Goal: Task Accomplishment & Management: Manage account settings

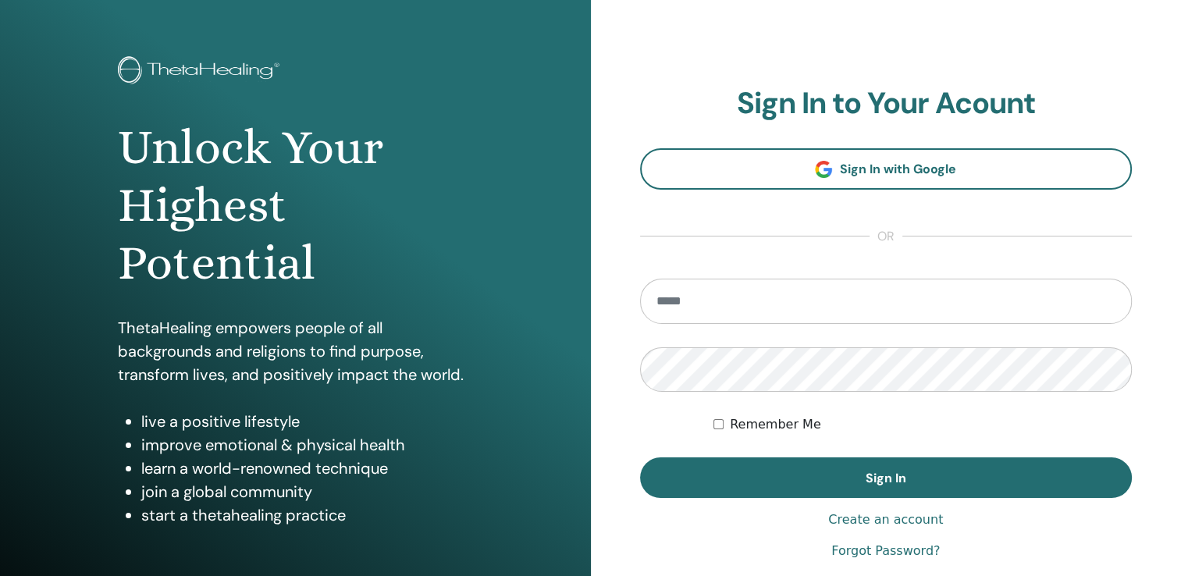
scroll to position [156, 0]
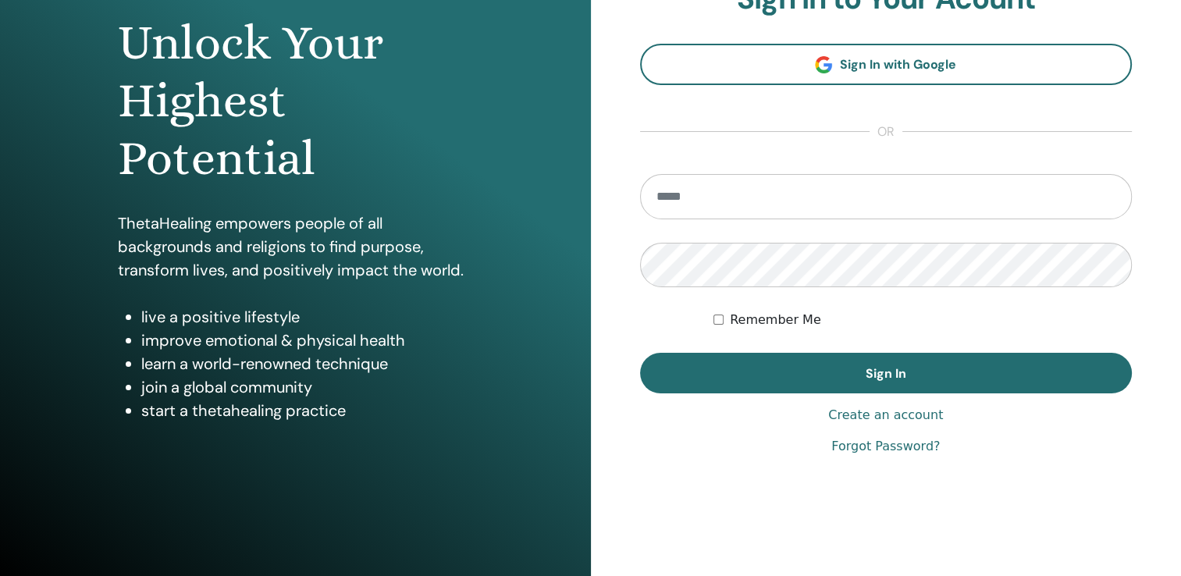
type input "**********"
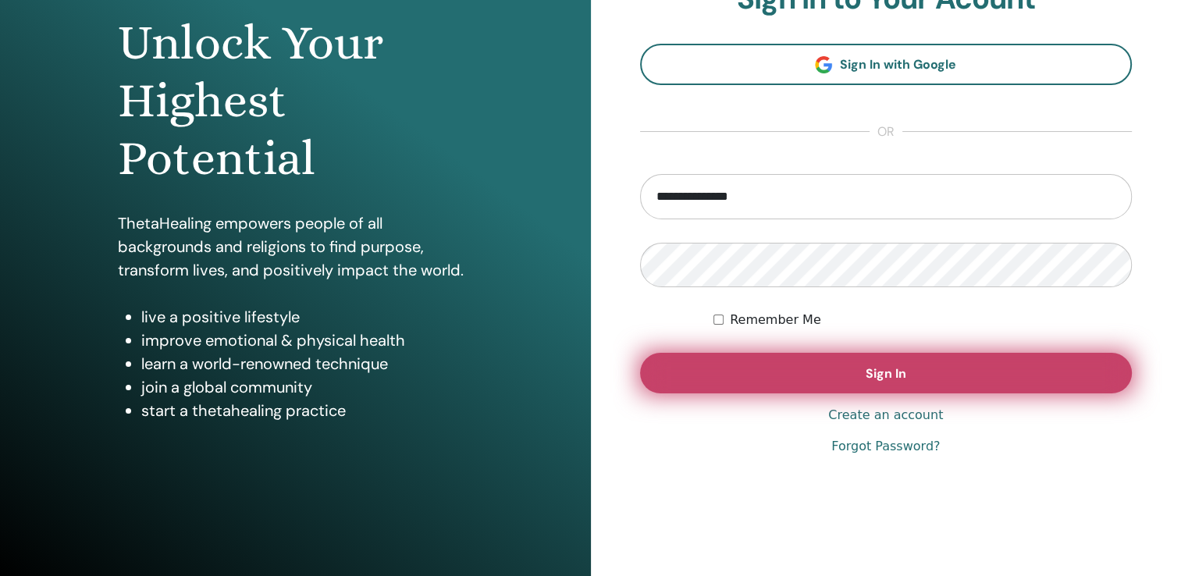
click at [825, 376] on button "Sign In" at bounding box center [886, 373] width 493 height 41
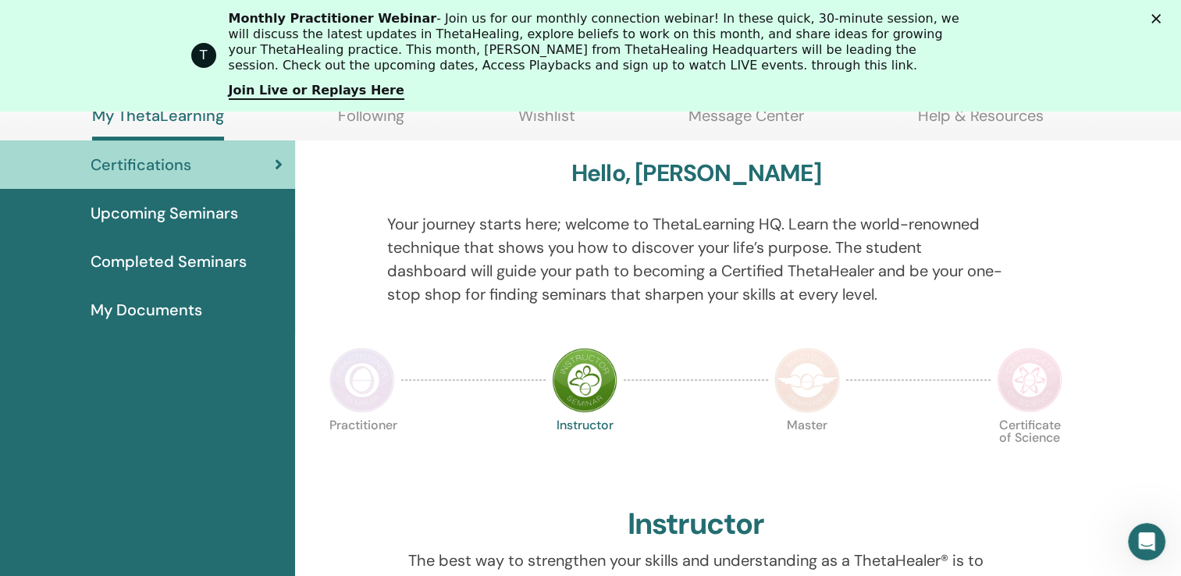
scroll to position [197, 0]
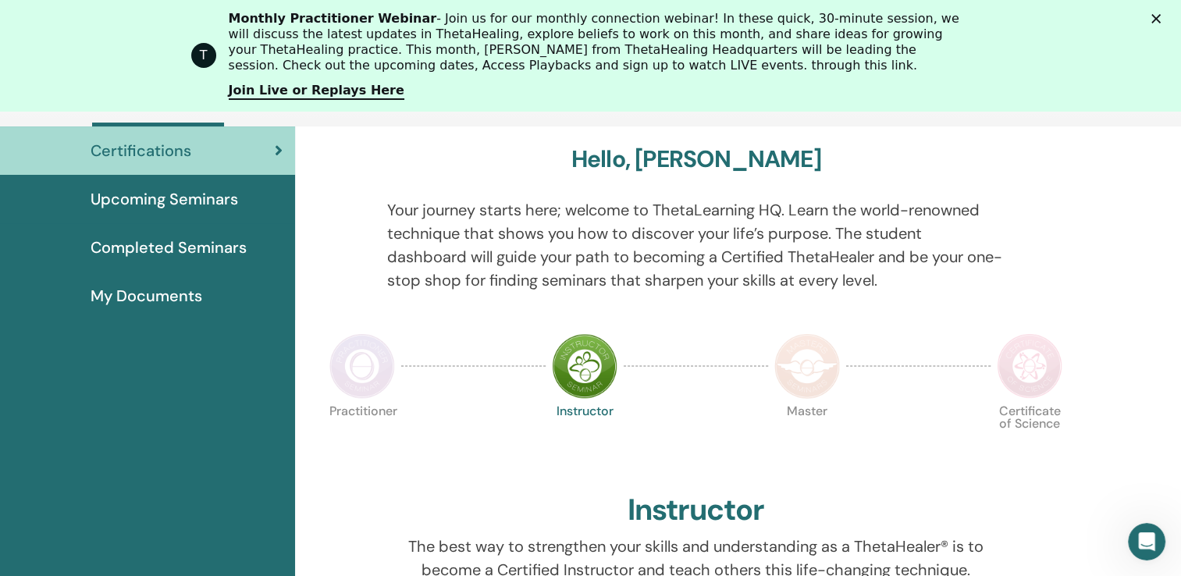
click at [1031, 377] on img at bounding box center [1030, 366] width 66 height 66
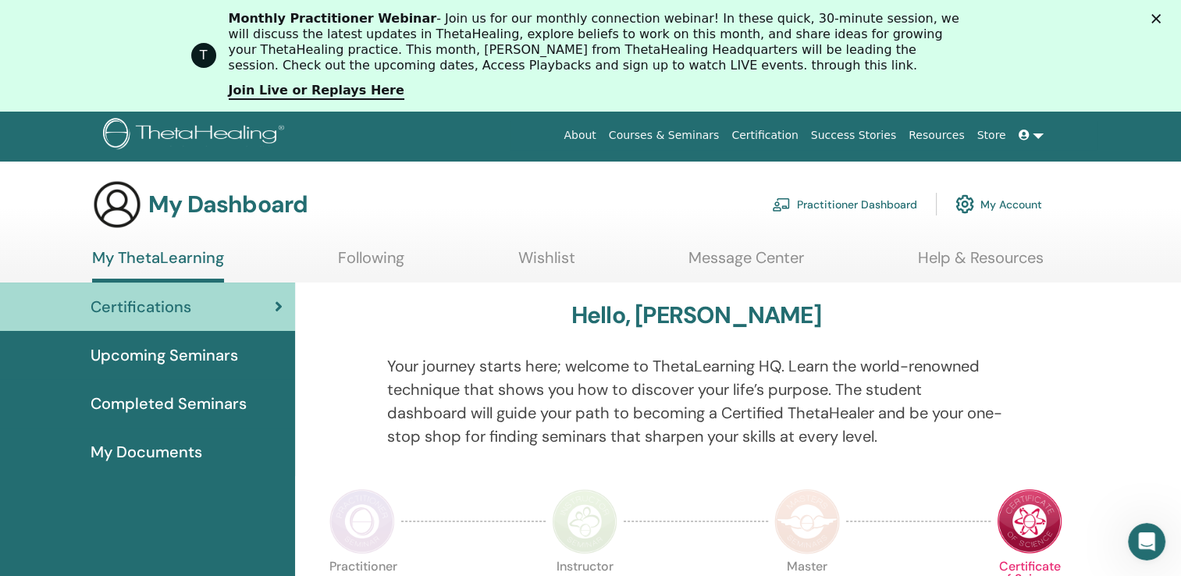
click at [187, 312] on span "Certifications" at bounding box center [141, 306] width 101 height 23
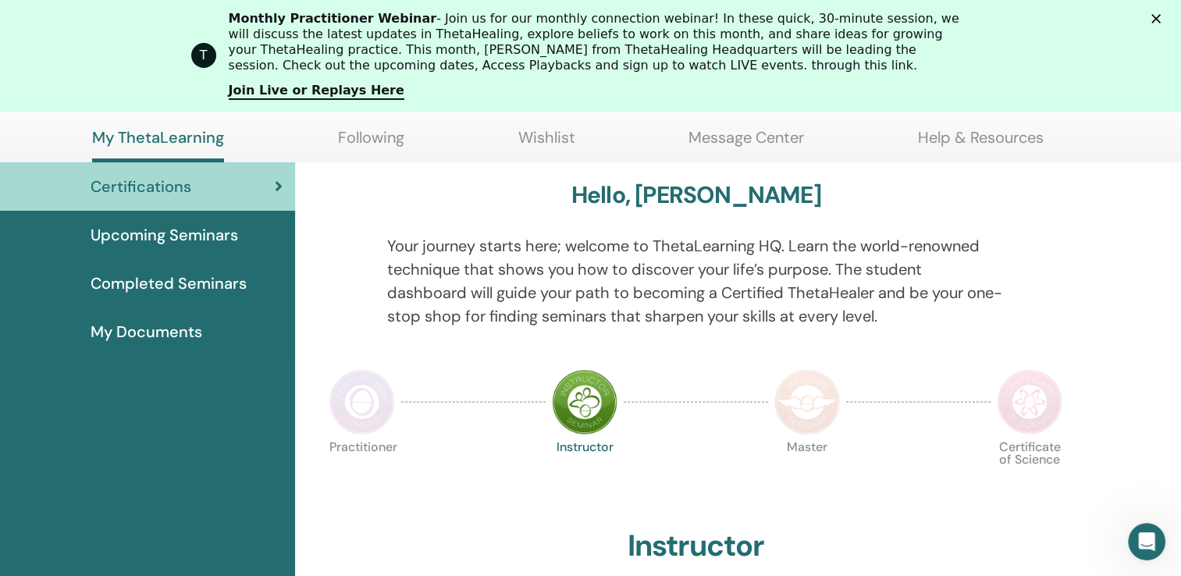
scroll to position [197, 0]
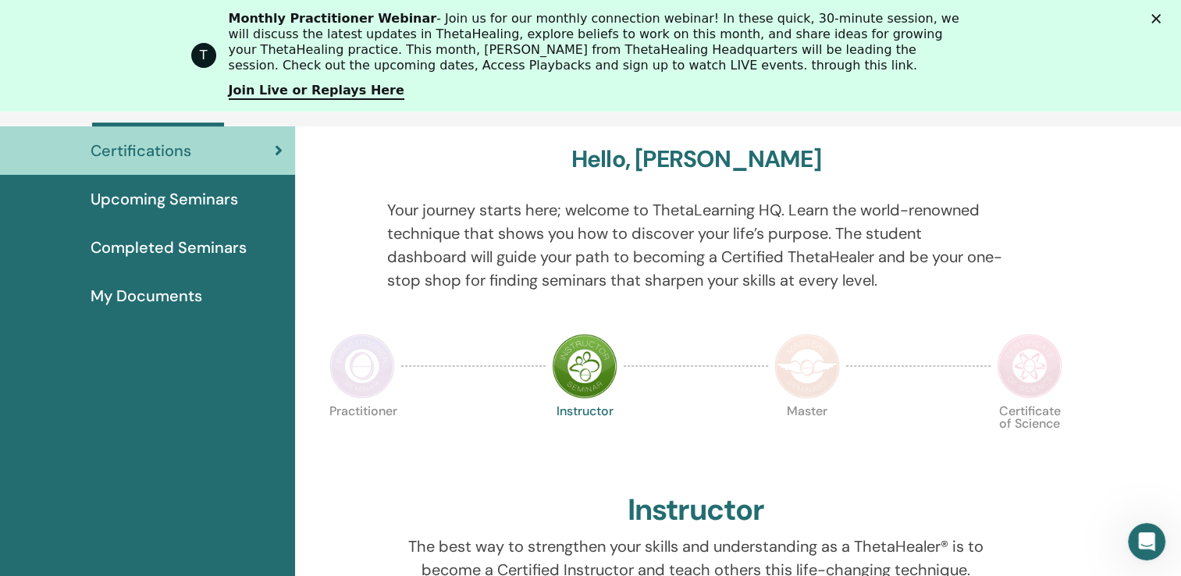
click at [371, 359] on img at bounding box center [362, 366] width 66 height 66
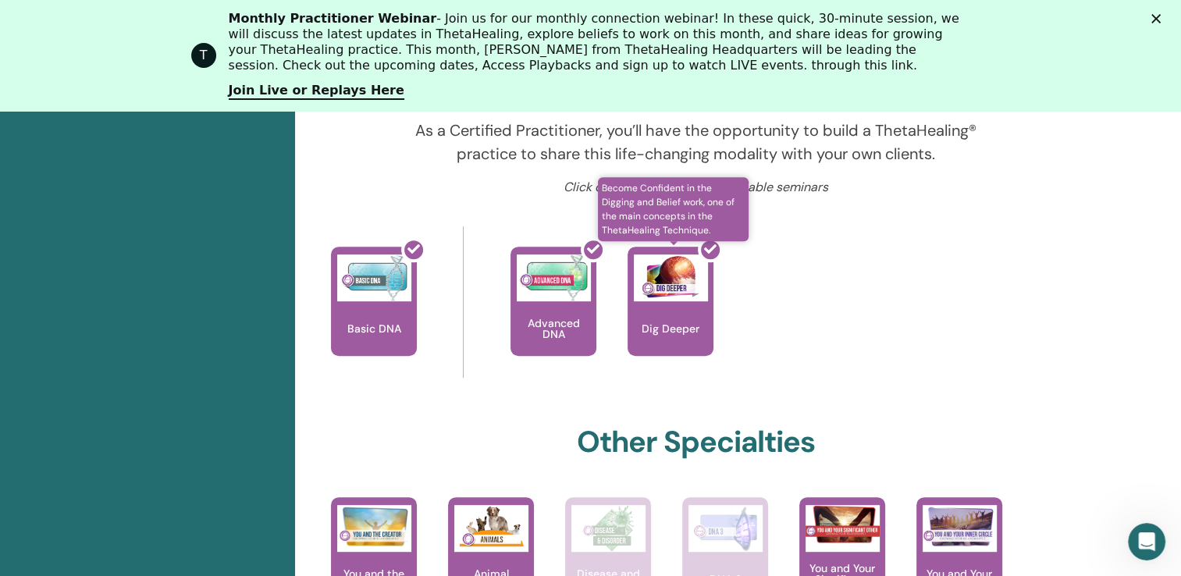
scroll to position [587, 0]
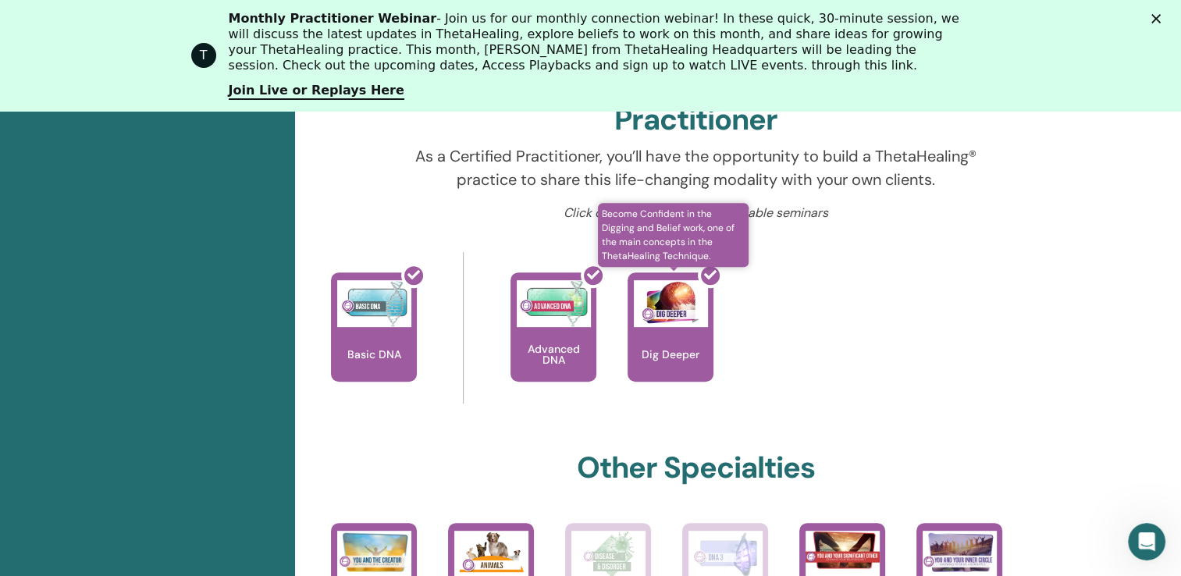
click at [665, 354] on div at bounding box center [680, 333] width 86 height 141
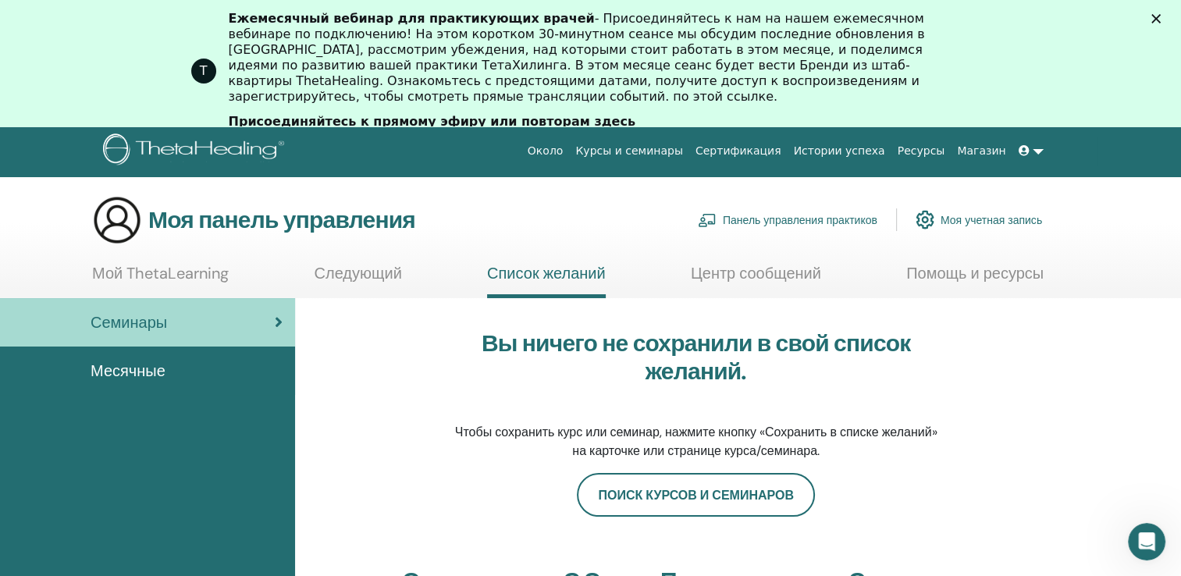
click at [175, 274] on link "Мой ThetaLearning" at bounding box center [160, 279] width 137 height 30
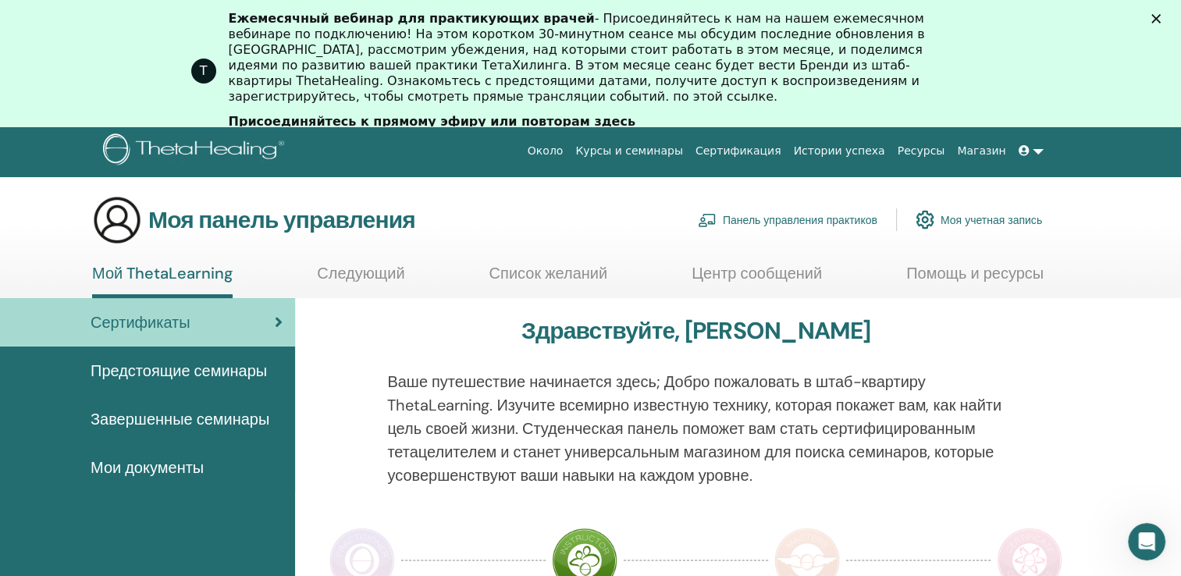
click at [177, 462] on span "Мои документы" at bounding box center [147, 467] width 113 height 23
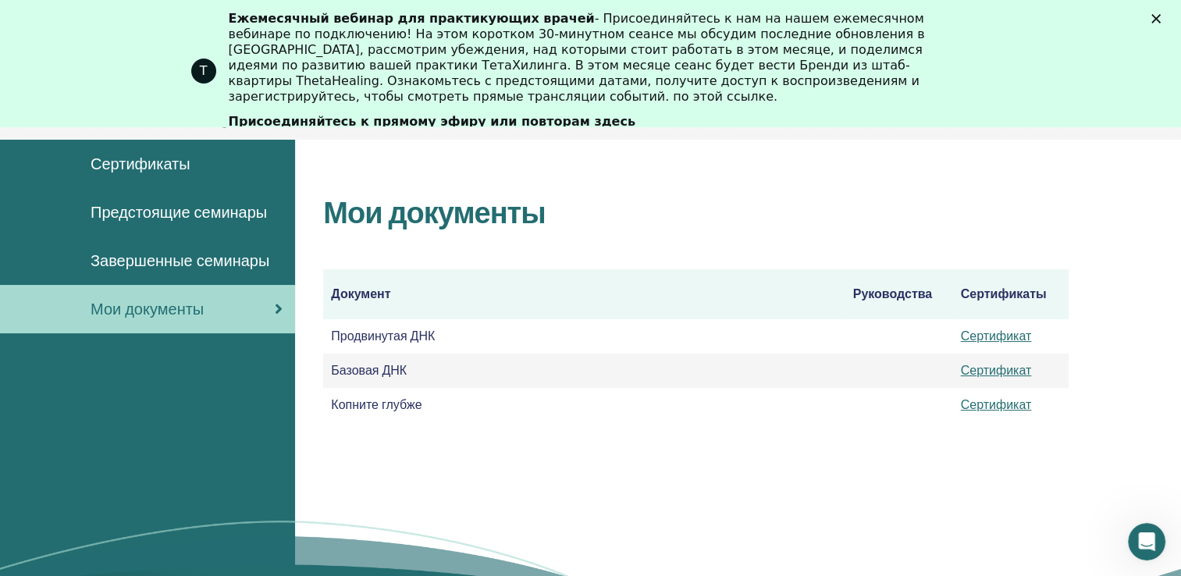
scroll to position [219, 0]
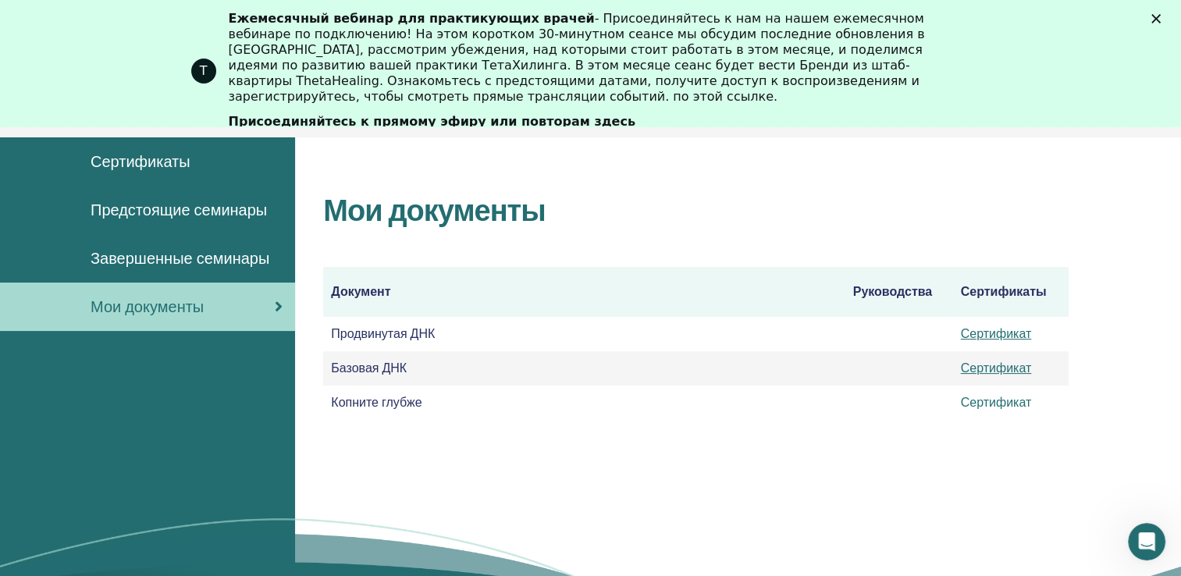
click at [993, 404] on link "Сертификат" at bounding box center [996, 402] width 71 height 16
click at [986, 401] on link "Сертификат" at bounding box center [996, 402] width 71 height 16
